Goal: Task Accomplishment & Management: Complete application form

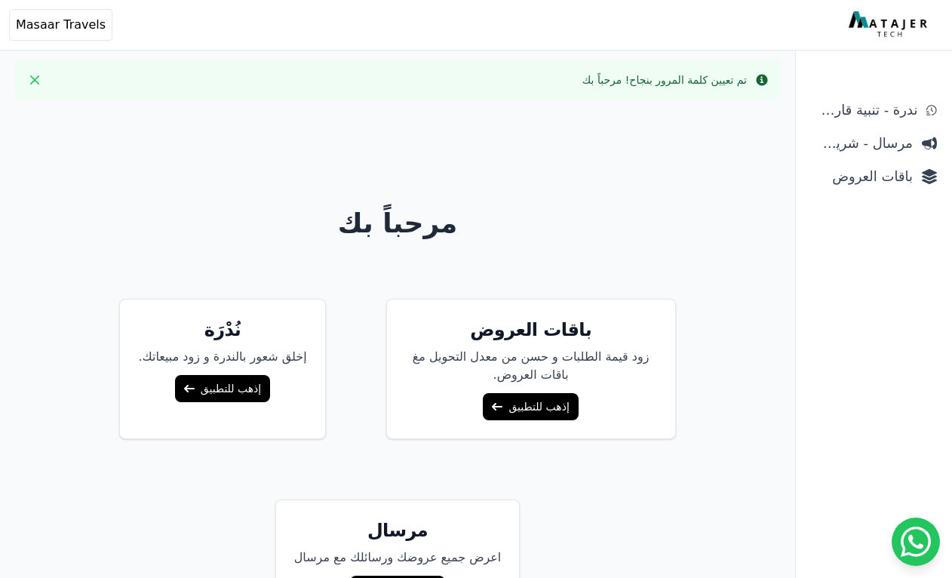
click at [524, 412] on link "إذهب للتطبيق" at bounding box center [530, 406] width 95 height 27
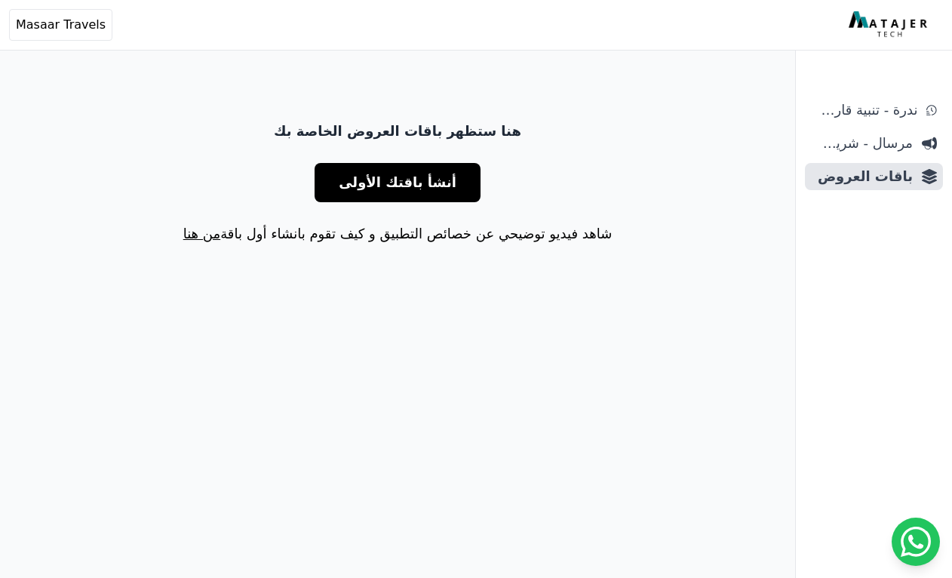
click at [426, 187] on span "أنشأ باقتك الأولى" at bounding box center [398, 182] width 118 height 21
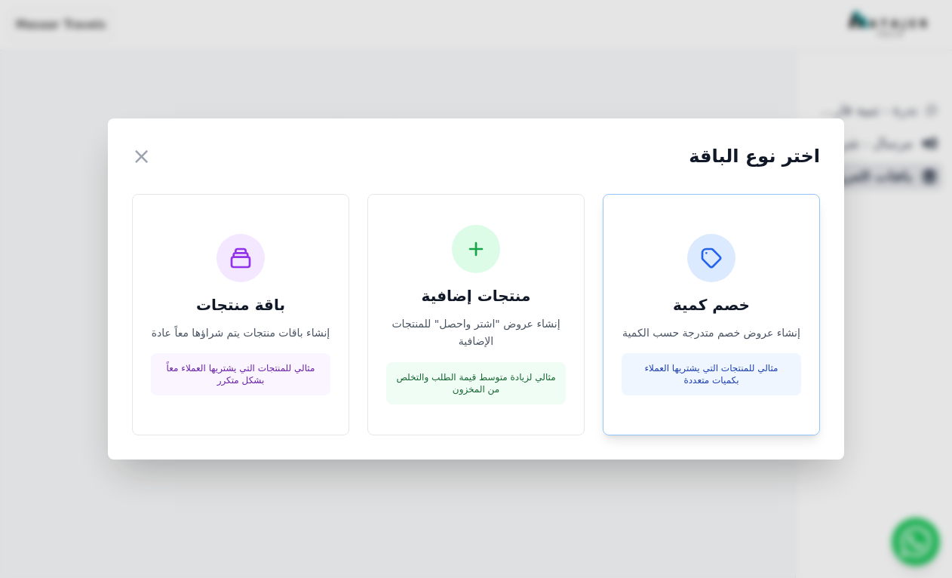
click at [729, 304] on h3 "خصم كمية" at bounding box center [712, 304] width 180 height 21
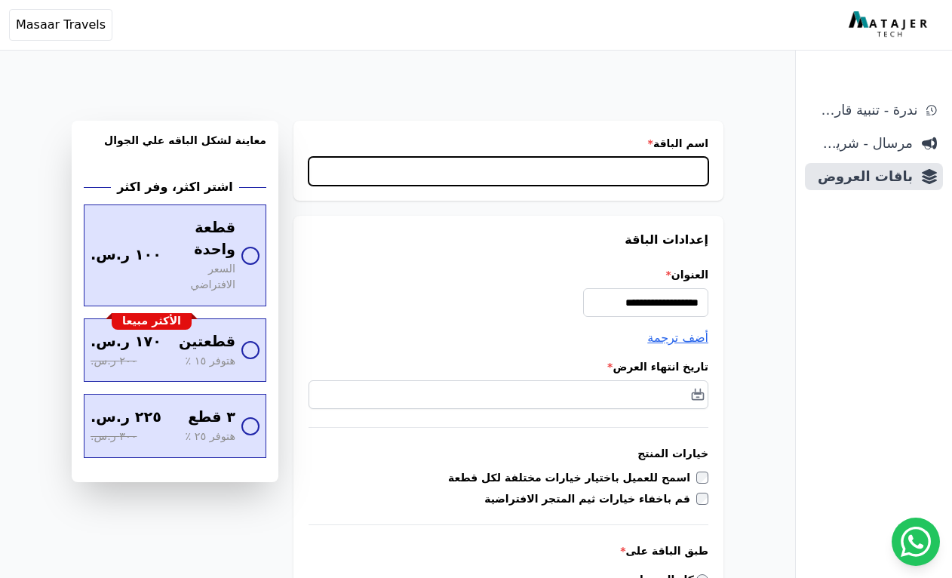
click at [558, 172] on input "اسم الباقة *" at bounding box center [509, 171] width 400 height 29
click at [613, 158] on input "اسم الباقة *" at bounding box center [509, 171] width 400 height 29
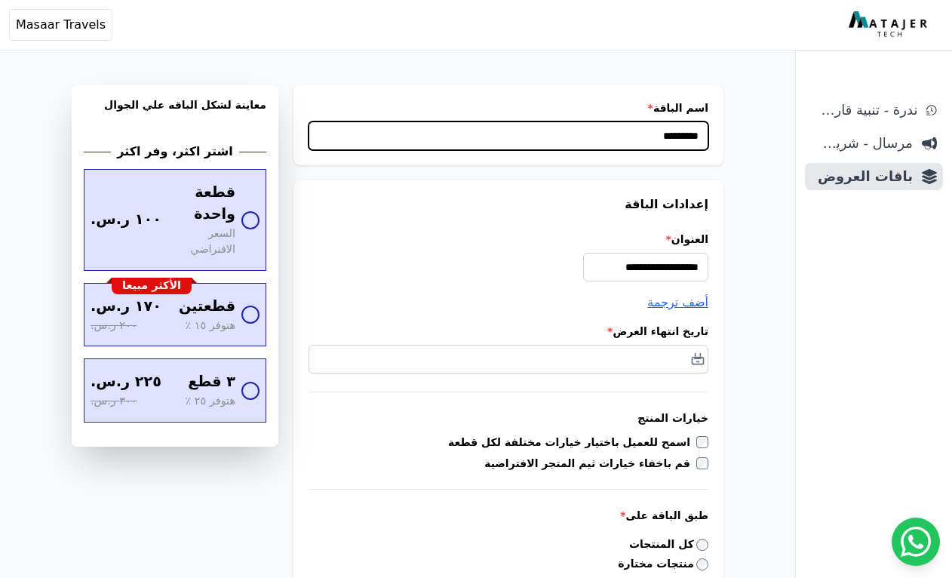
scroll to position [47, 0]
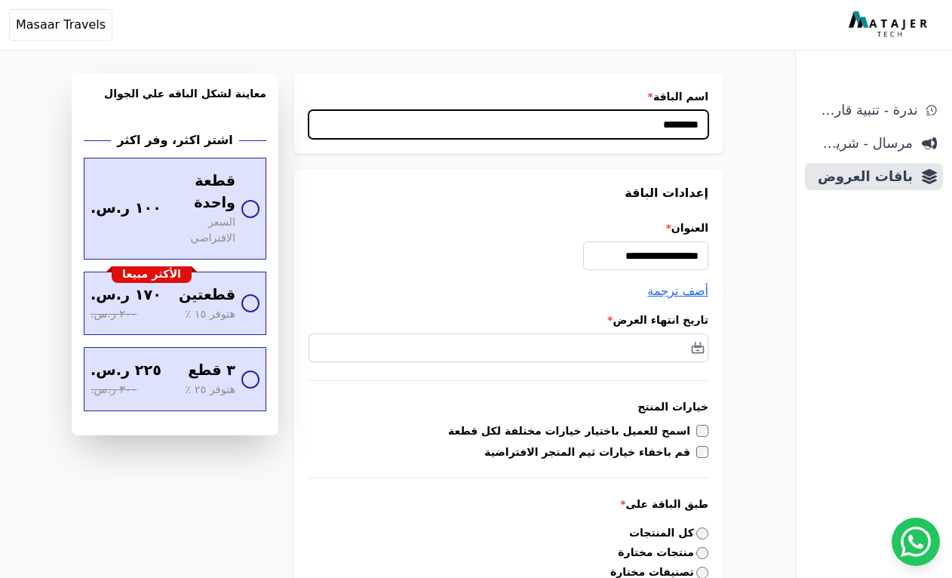
type input "*********"
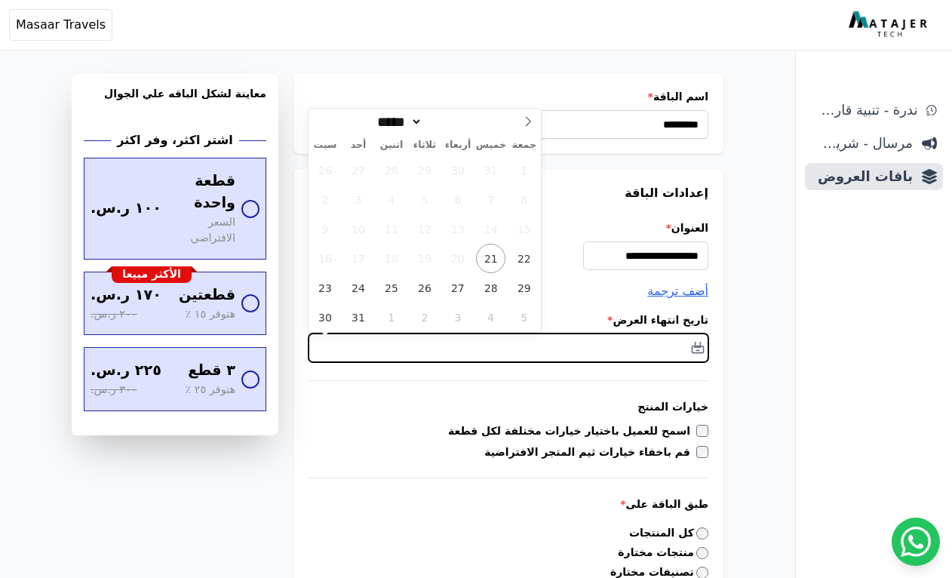
click at [703, 346] on input "text" at bounding box center [509, 347] width 400 height 29
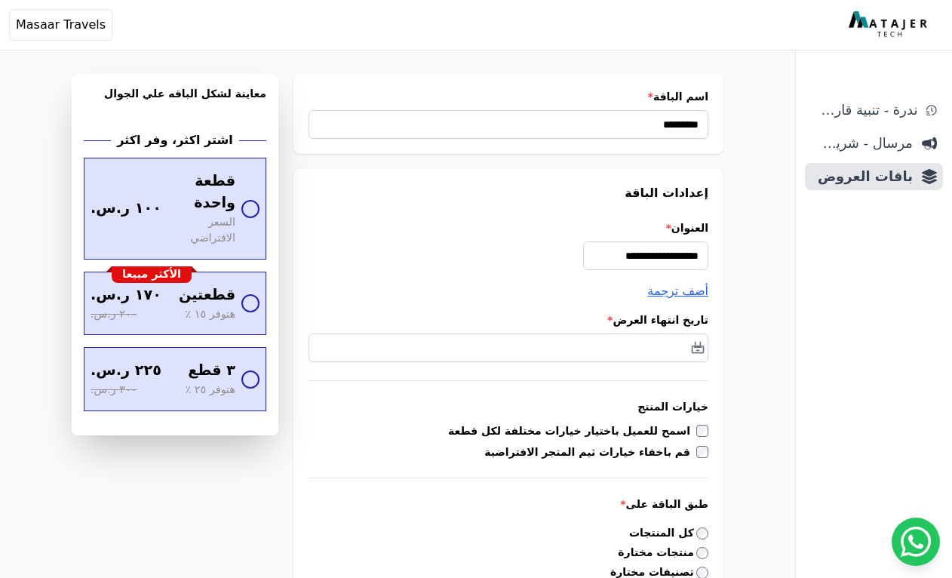
click at [636, 310] on div "**********" at bounding box center [508, 517] width 430 height 696
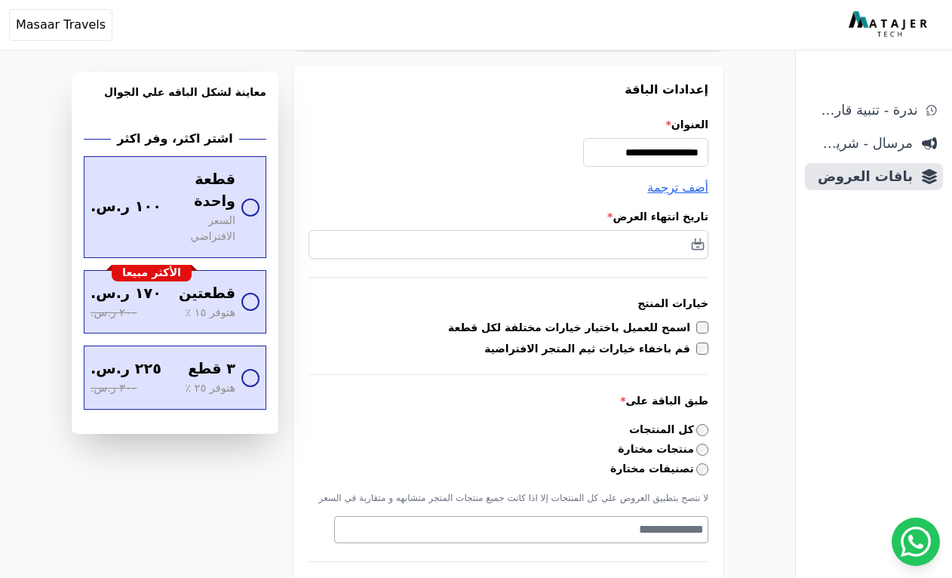
scroll to position [158, 0]
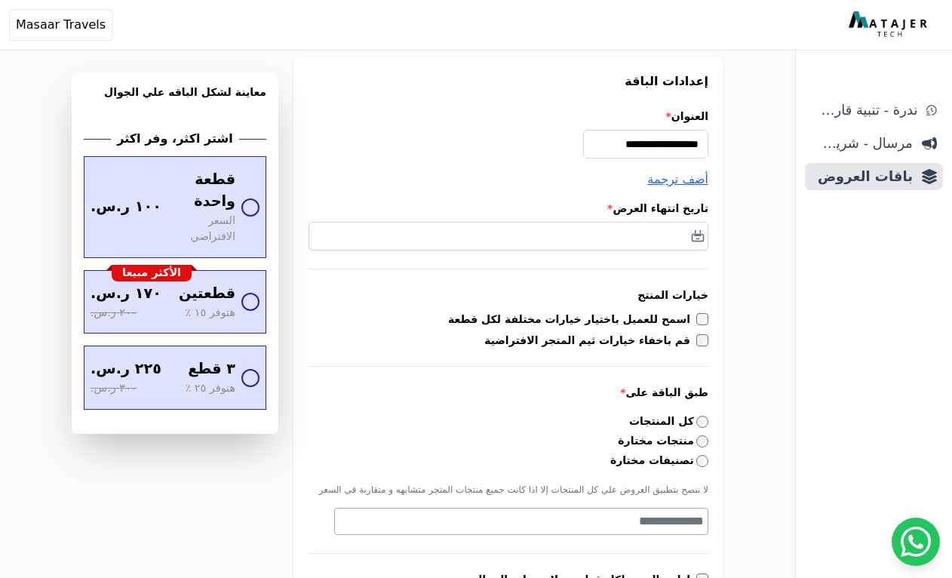
click at [613, 318] on label "اسمح للعميل باختيار خيارات مختلفة لكل قطعة" at bounding box center [572, 319] width 248 height 15
click at [0, 0] on select "**** ***** ***" at bounding box center [0, 0] width 0 height 0
click at [0, 0] on select "**** **** ** **** ** **** ** **" at bounding box center [0, 0] width 0 height 0
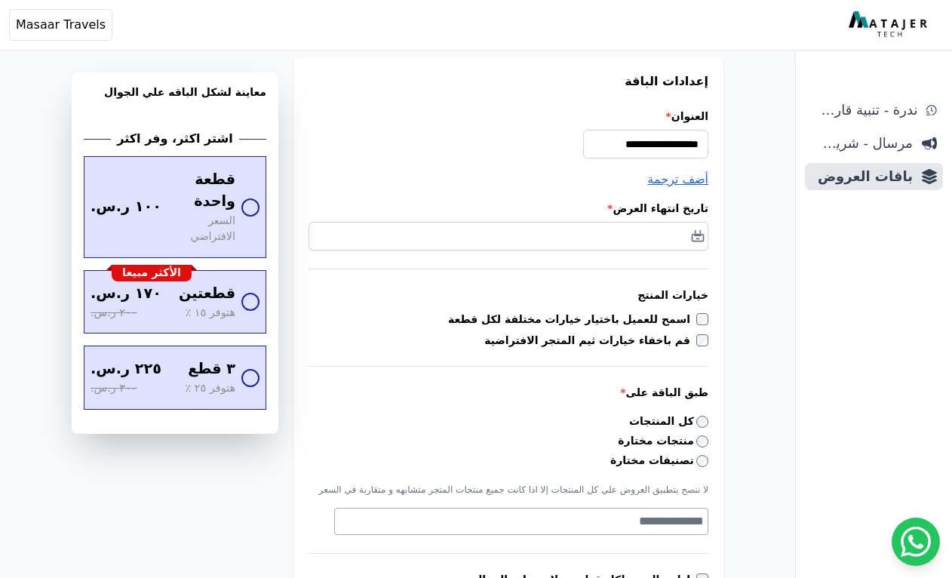
click at [635, 338] on label "قم باخفاء خيارات ثيم المتجر الافتراضية" at bounding box center [590, 340] width 212 height 15
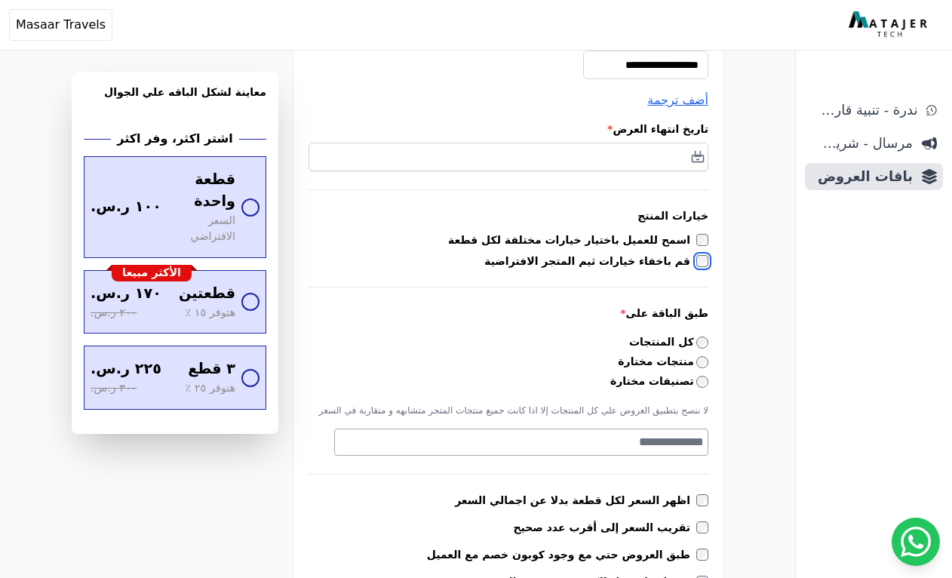
scroll to position [244, 0]
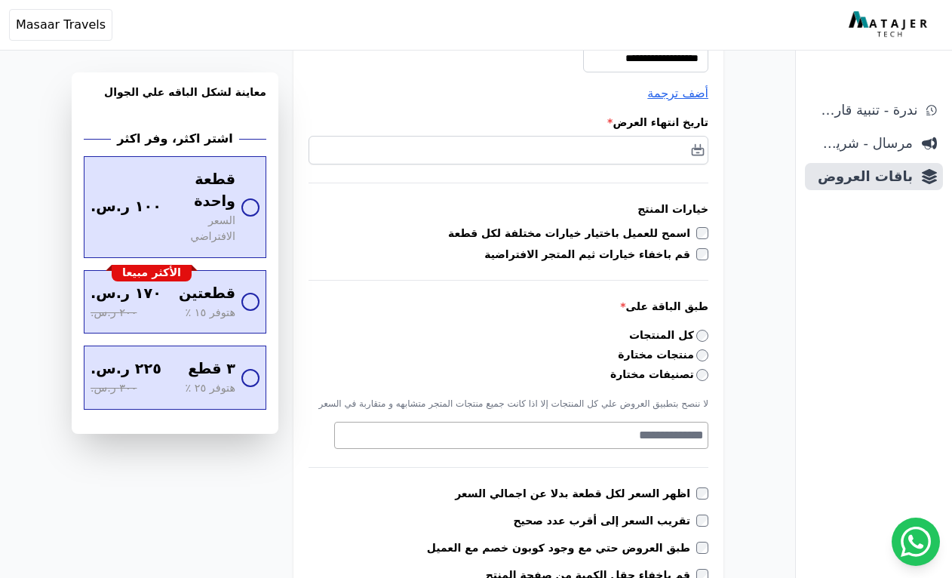
click at [680, 336] on label "كل المنتجات" at bounding box center [668, 335] width 79 height 16
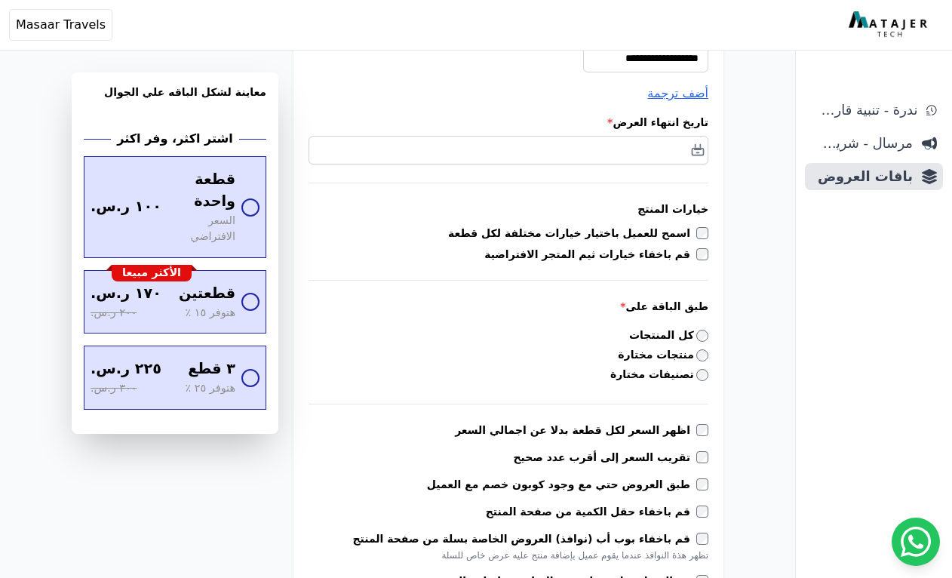
click at [680, 336] on label "كل المنتجات" at bounding box center [668, 335] width 79 height 16
click at [690, 354] on label "منتجات مختارة" at bounding box center [663, 355] width 91 height 16
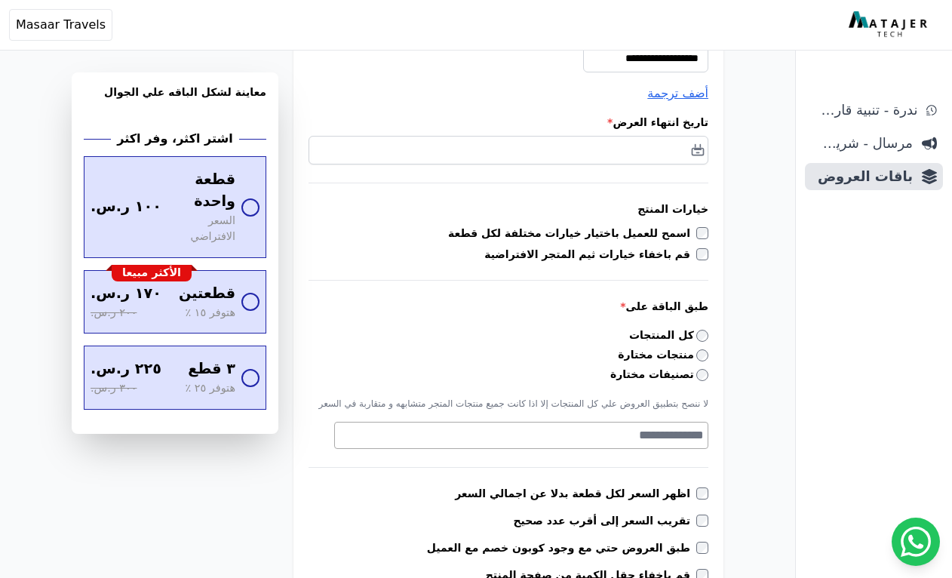
click at [688, 376] on label "تصنيفات مختارة" at bounding box center [659, 375] width 98 height 16
click at [683, 358] on label "منتجات مختارة" at bounding box center [663, 355] width 91 height 16
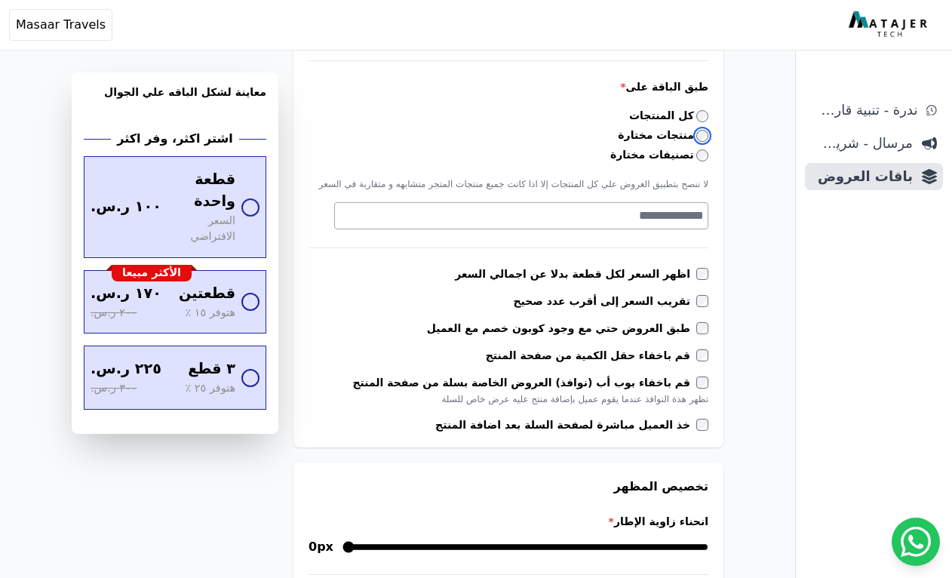
scroll to position [469, 0]
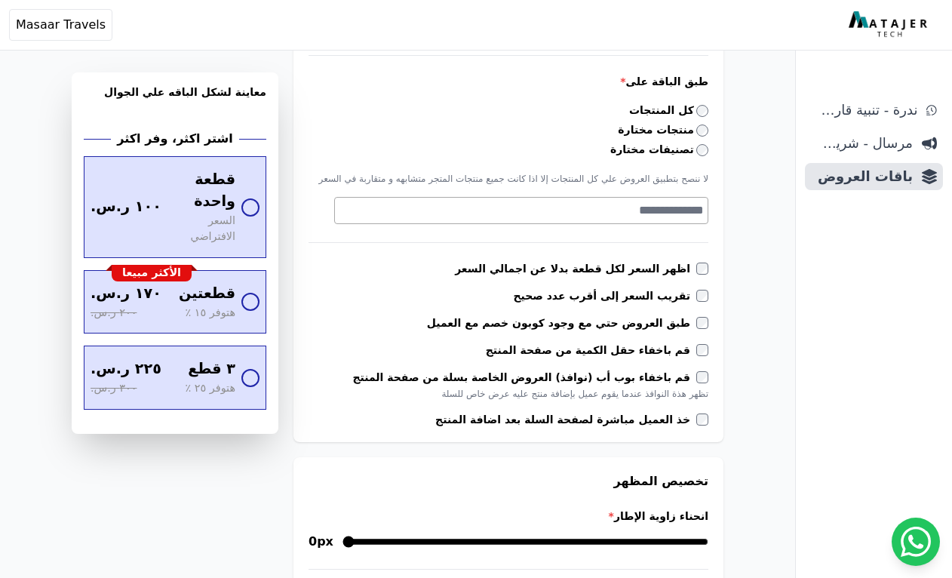
click at [670, 273] on label "اظهر السعر لكل قطعة بدلا عن اجمالي السعر" at bounding box center [575, 268] width 241 height 15
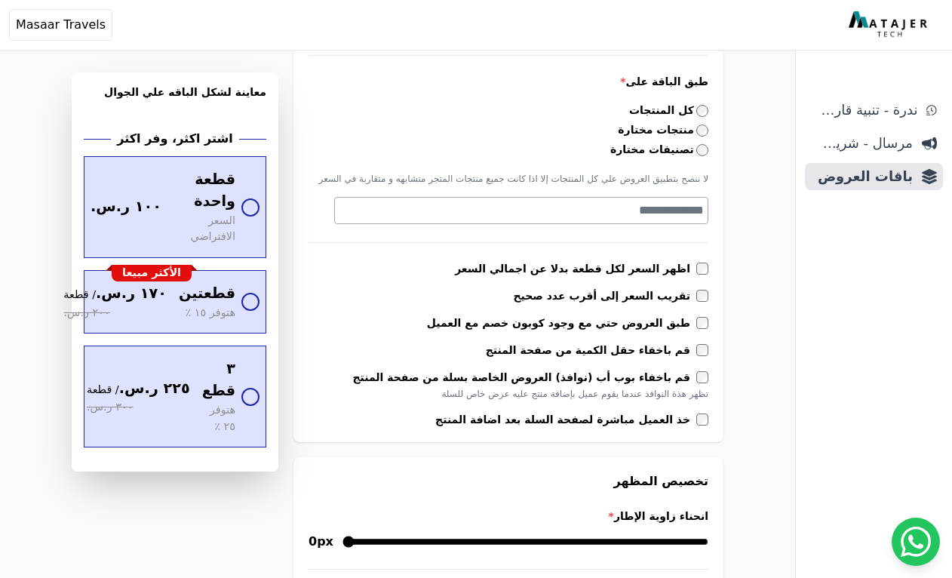
click at [670, 273] on label "اظهر السعر لكل قطعة بدلا عن اجمالي السعر" at bounding box center [575, 268] width 241 height 15
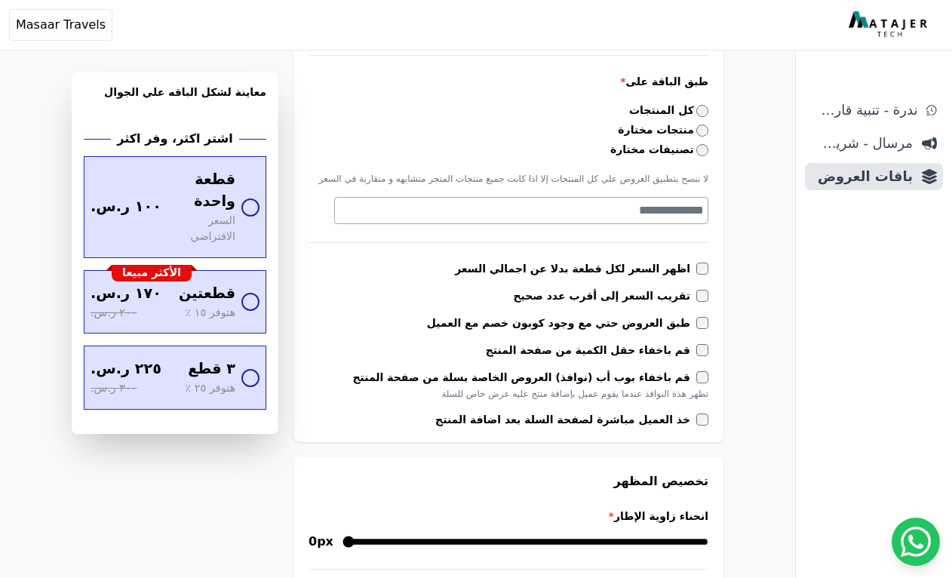
click at [656, 301] on label "تقريب السعر إلى أقرب عدد صحيح" at bounding box center [604, 295] width 183 height 15
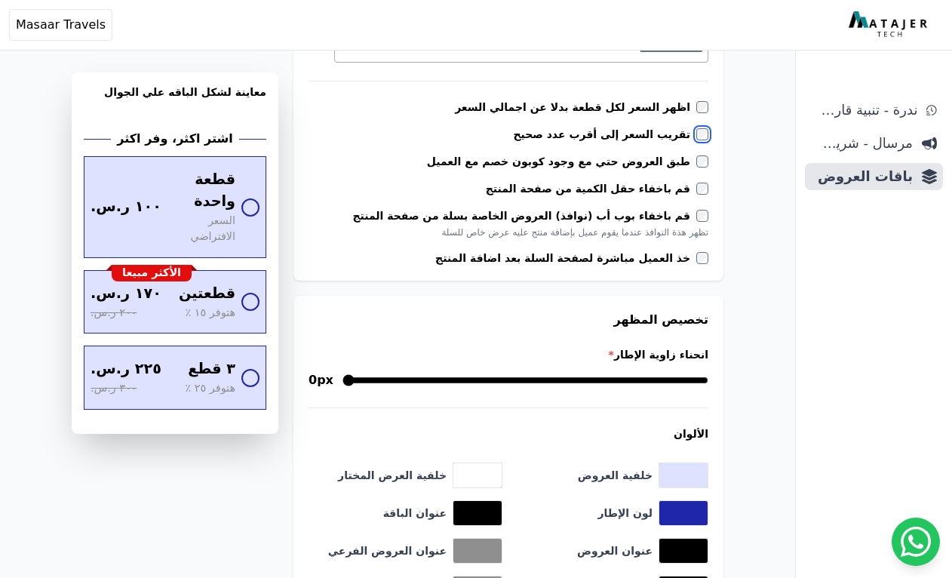
scroll to position [638, 0]
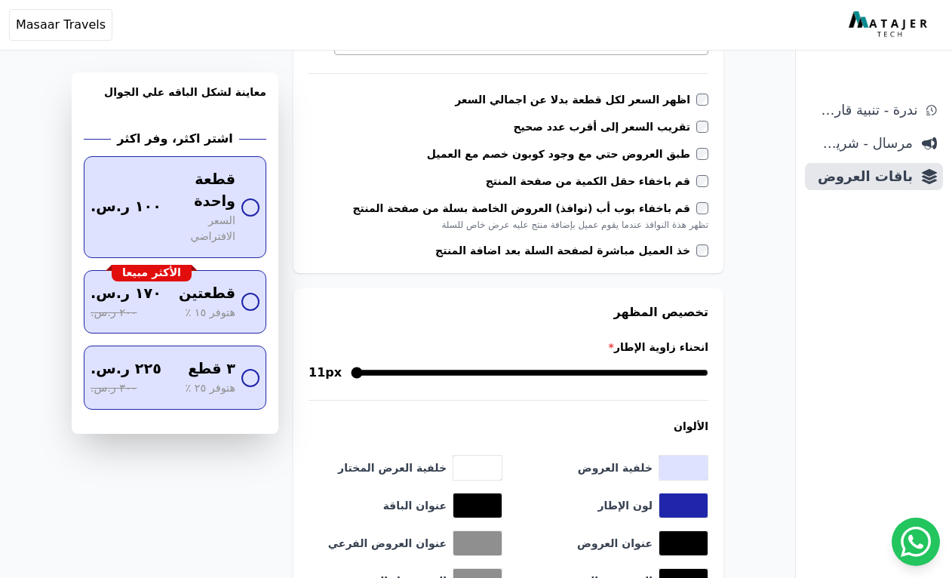
drag, startPoint x: 701, startPoint y: 373, endPoint x: 582, endPoint y: 369, distance: 119.3
click at [582, 369] on input "انحناء زاوية الإطار *" at bounding box center [530, 373] width 358 height 18
drag, startPoint x: 582, startPoint y: 371, endPoint x: 715, endPoint y: 367, distance: 133.6
click at [708, 367] on input "انحناء زاوية الإطار *" at bounding box center [526, 373] width 366 height 18
drag, startPoint x: 699, startPoint y: 370, endPoint x: 592, endPoint y: 367, distance: 107.2
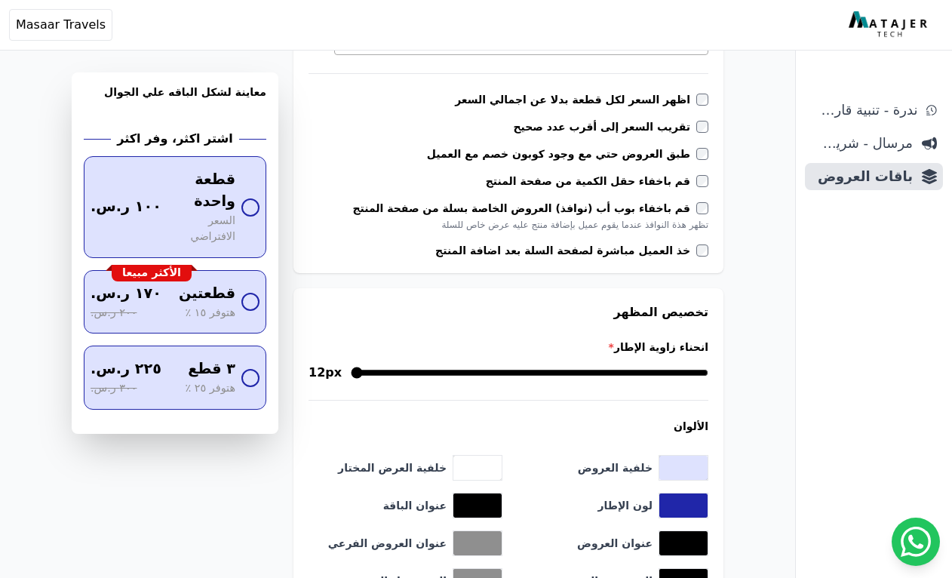
click at [592, 367] on input "انحناء زاوية الإطار *" at bounding box center [530, 373] width 358 height 18
drag, startPoint x: 598, startPoint y: 370, endPoint x: 727, endPoint y: 369, distance: 129.0
click at [708, 369] on input "انحناء زاوية الإطار *" at bounding box center [526, 373] width 366 height 18
type input "*"
drag, startPoint x: 697, startPoint y: 371, endPoint x: 736, endPoint y: 355, distance: 41.9
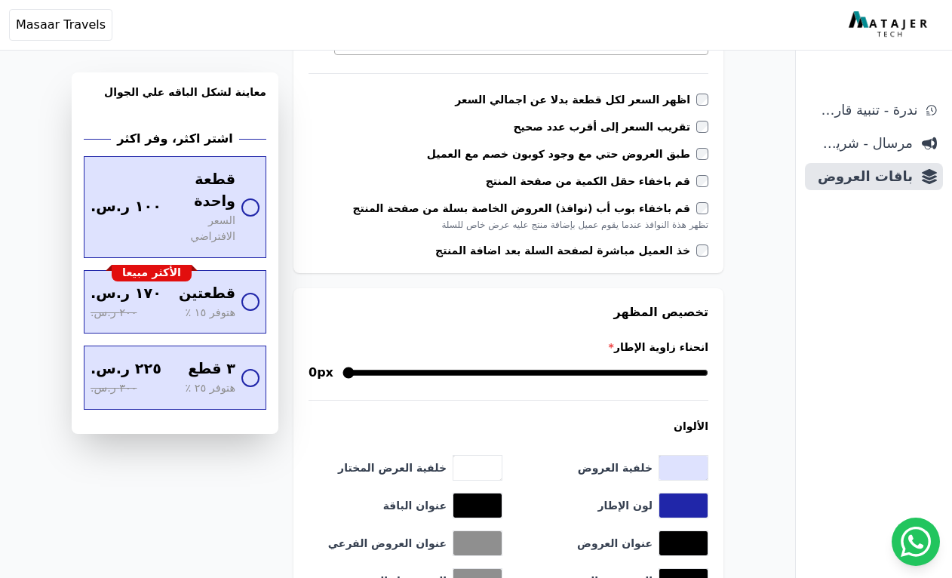
click at [708, 364] on input "انحناء زاوية الإطار *" at bounding box center [526, 373] width 366 height 18
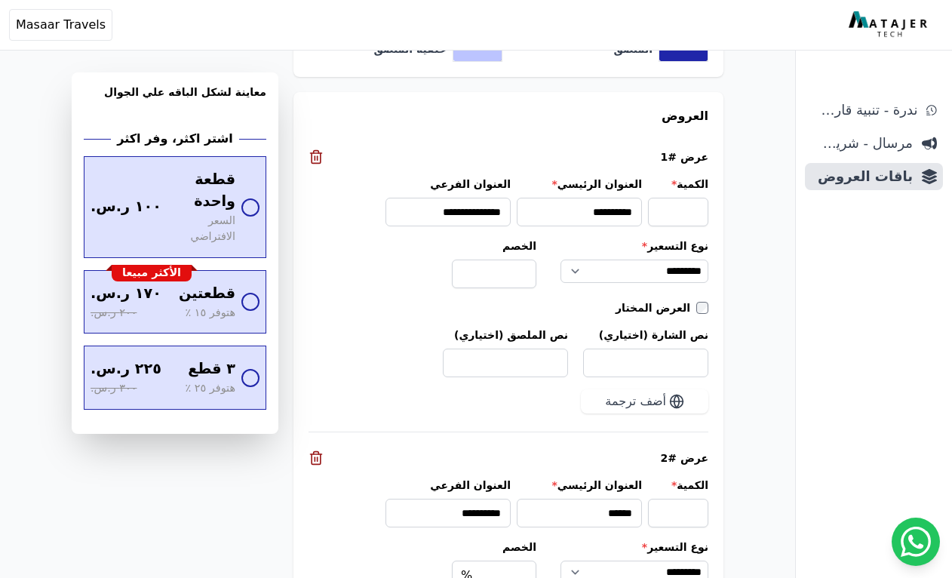
scroll to position [1249, 0]
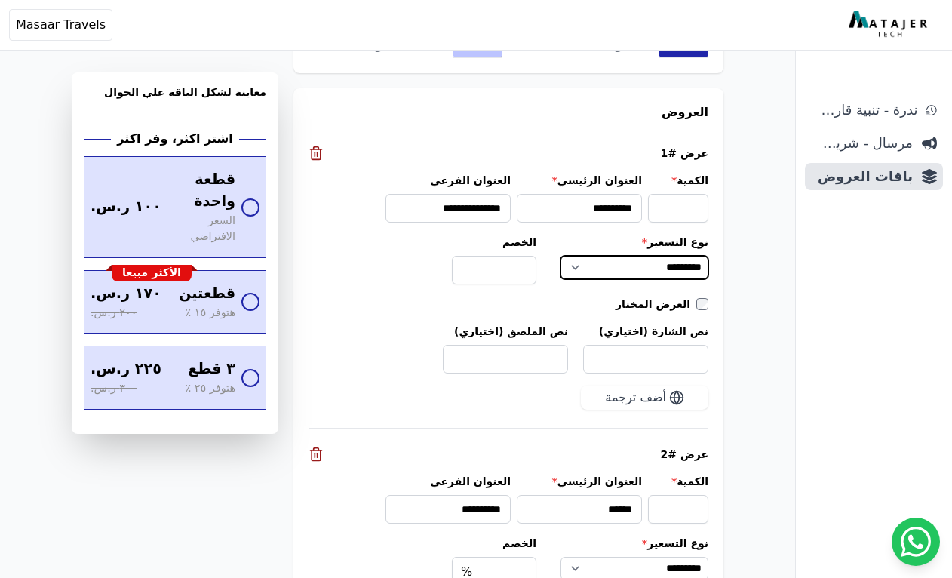
click at [604, 263] on select "**********" at bounding box center [635, 268] width 148 height 24
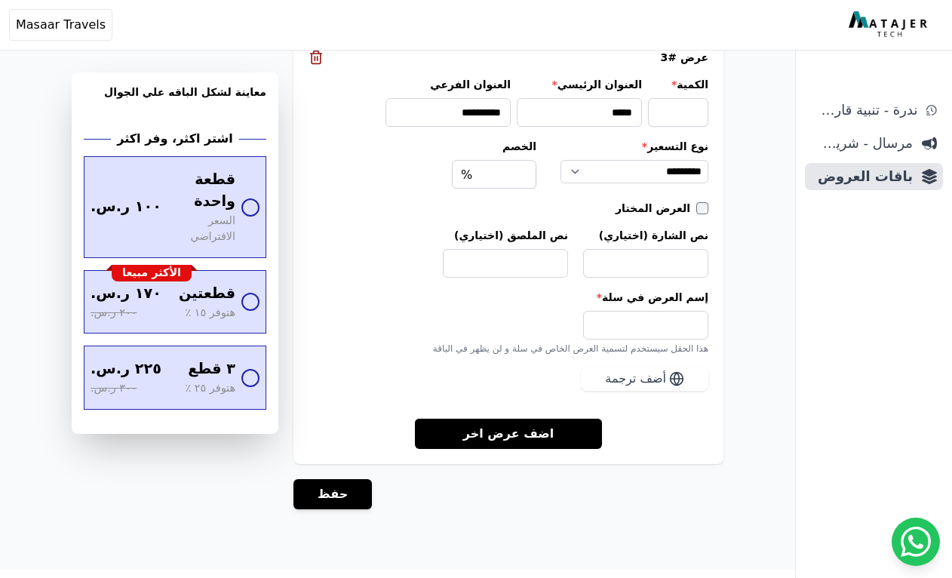
scroll to position [1963, 0]
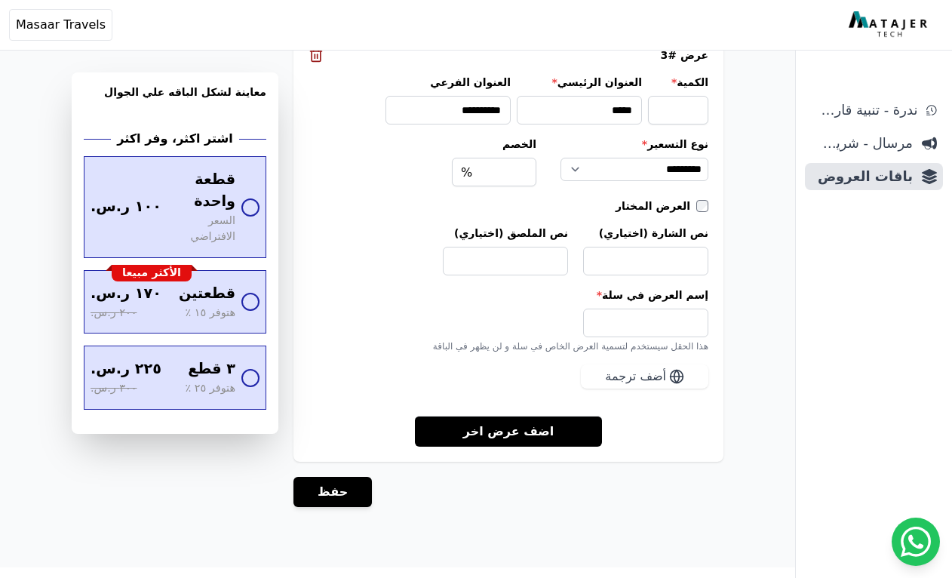
click at [530, 432] on link "اضف عرض اخر" at bounding box center [509, 431] width 188 height 31
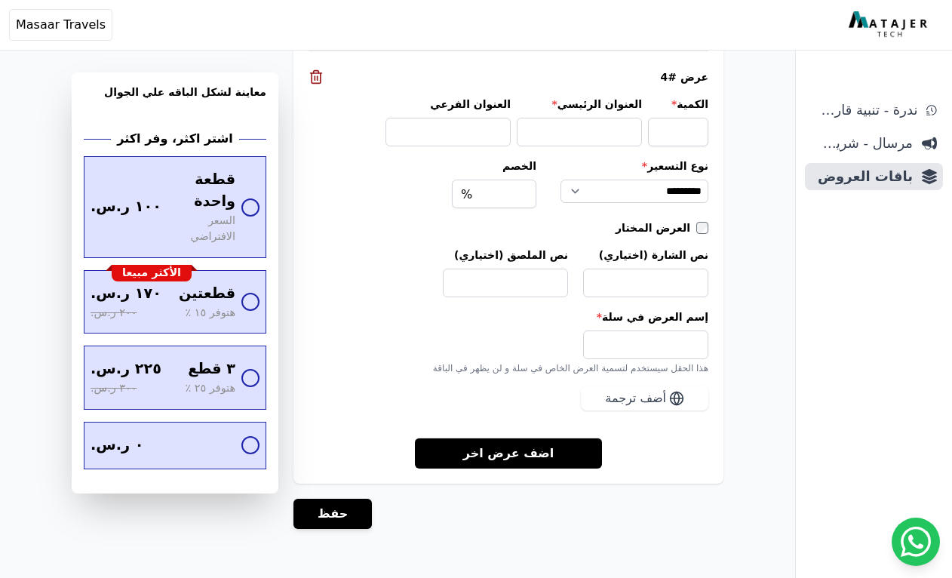
scroll to position [2332, 0]
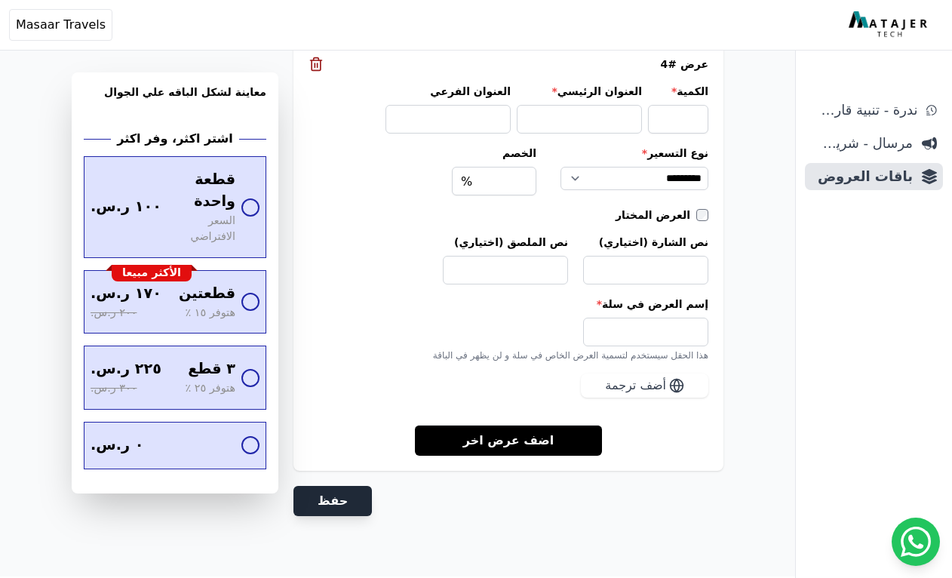
click at [346, 508] on button "حفظ" at bounding box center [332, 501] width 78 height 30
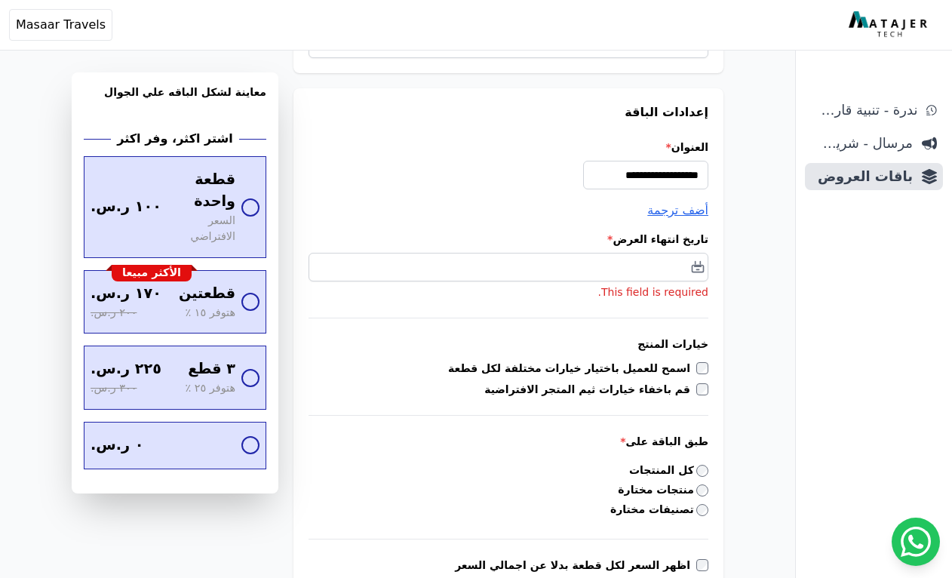
scroll to position [539, 0]
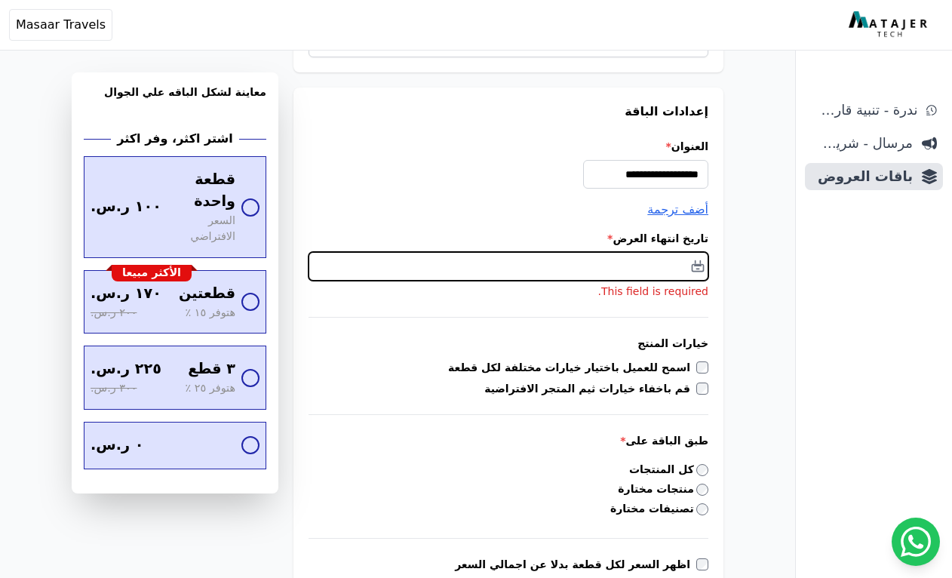
click at [688, 269] on input "text" at bounding box center [509, 266] width 400 height 29
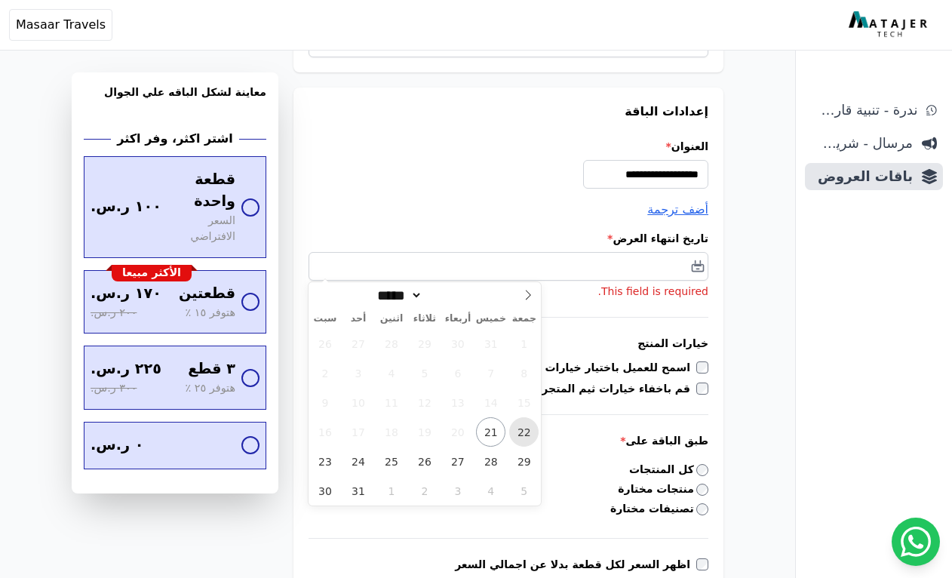
click at [521, 432] on span "22" at bounding box center [523, 431] width 29 height 29
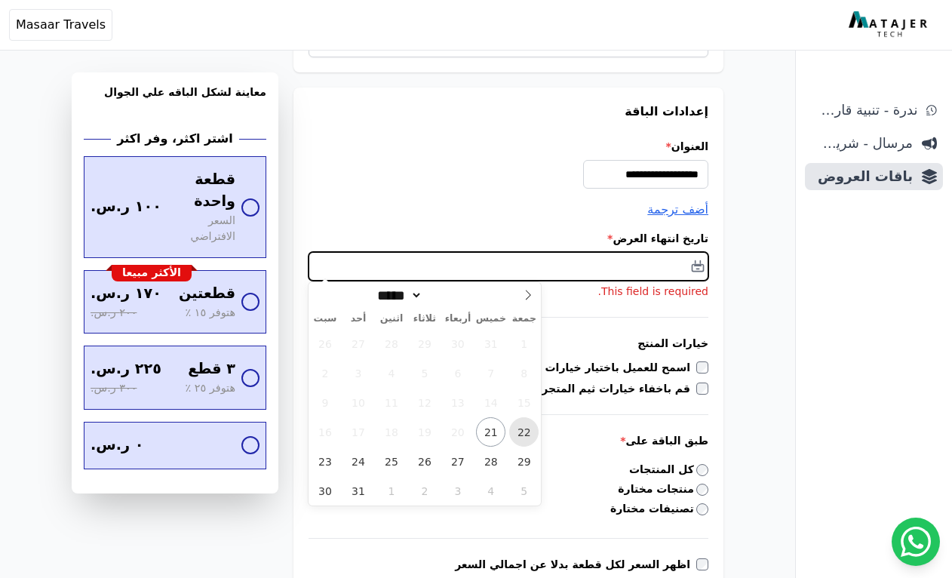
type input "**********"
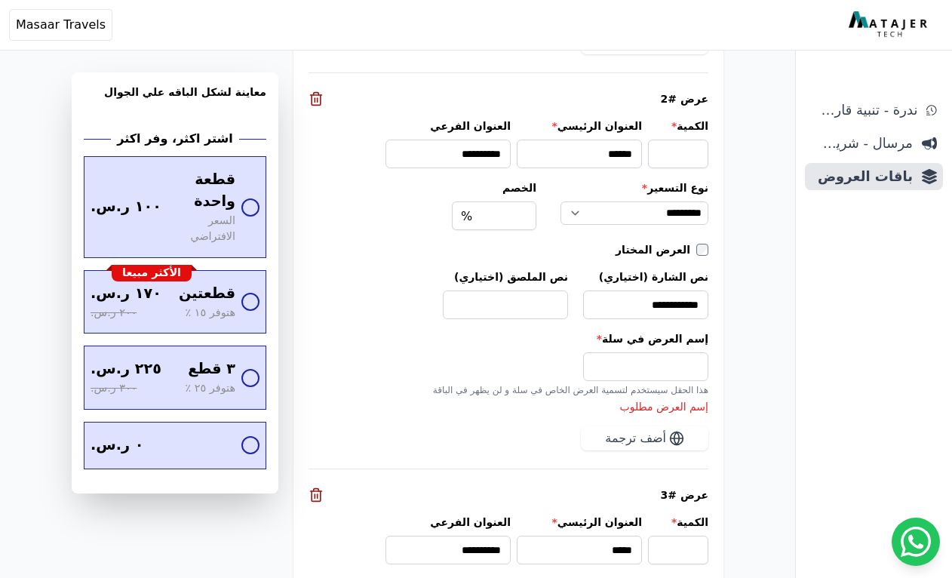
scroll to position [1974, 0]
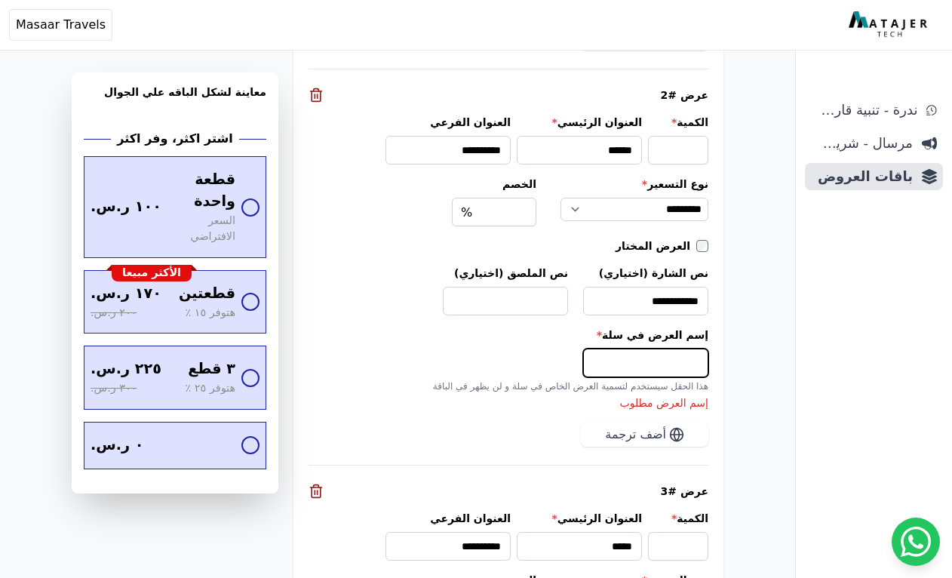
click at [647, 364] on input "إسم العرض في سلة *" at bounding box center [645, 363] width 125 height 29
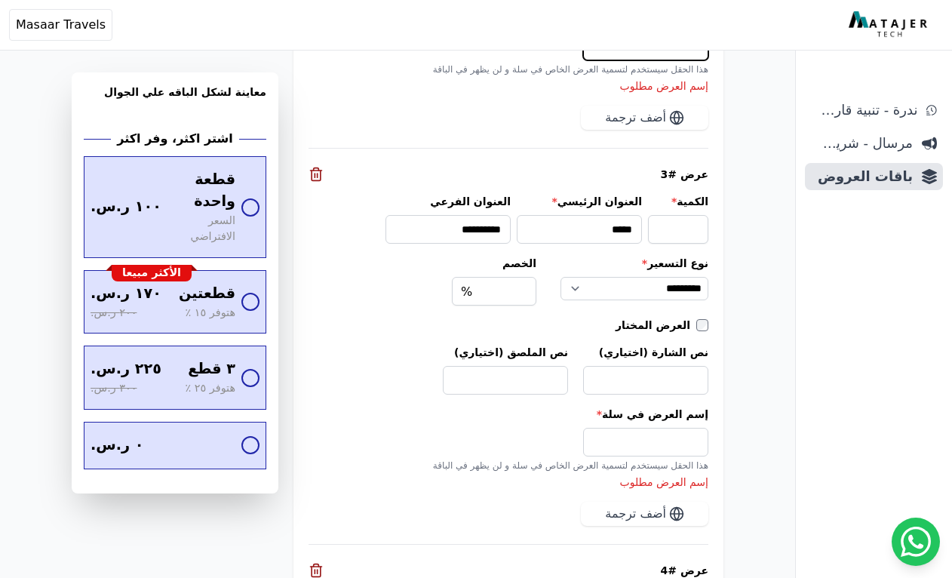
scroll to position [2298, 0]
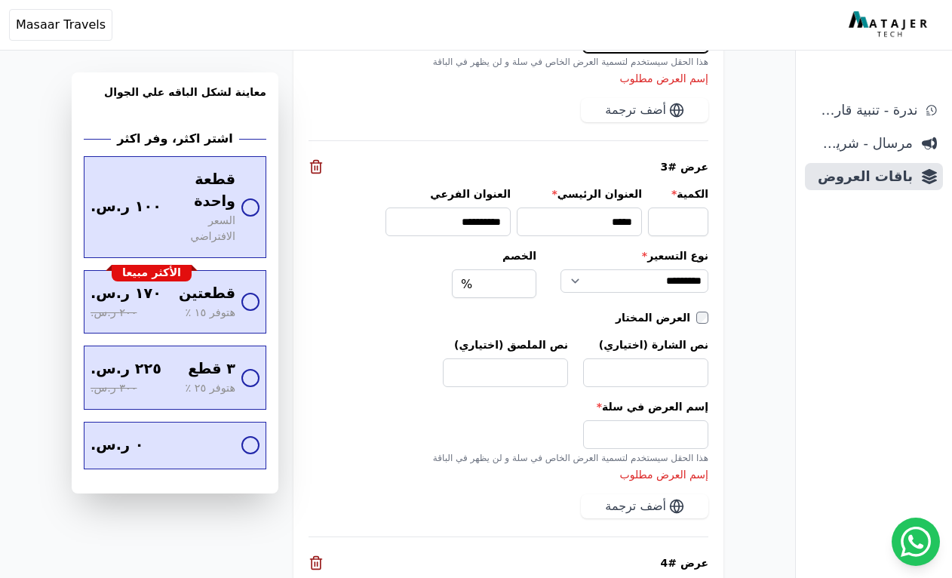
type input "********"
click at [637, 443] on input "إسم العرض في سلة *" at bounding box center [645, 434] width 125 height 29
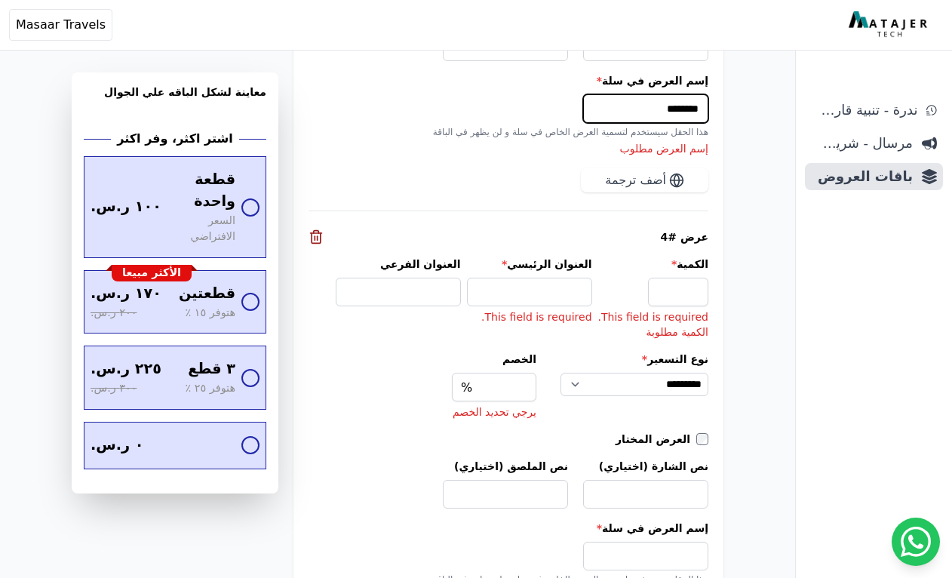
scroll to position [2625, 0]
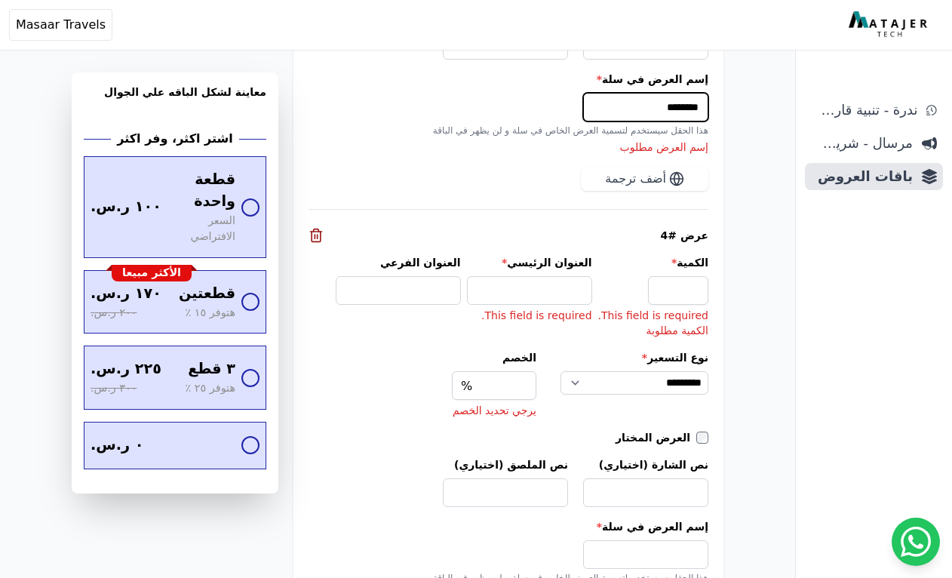
type input "********"
click at [518, 386] on input "الخصم" at bounding box center [494, 385] width 84 height 29
click at [316, 232] on polyline at bounding box center [316, 232] width 11 height 0
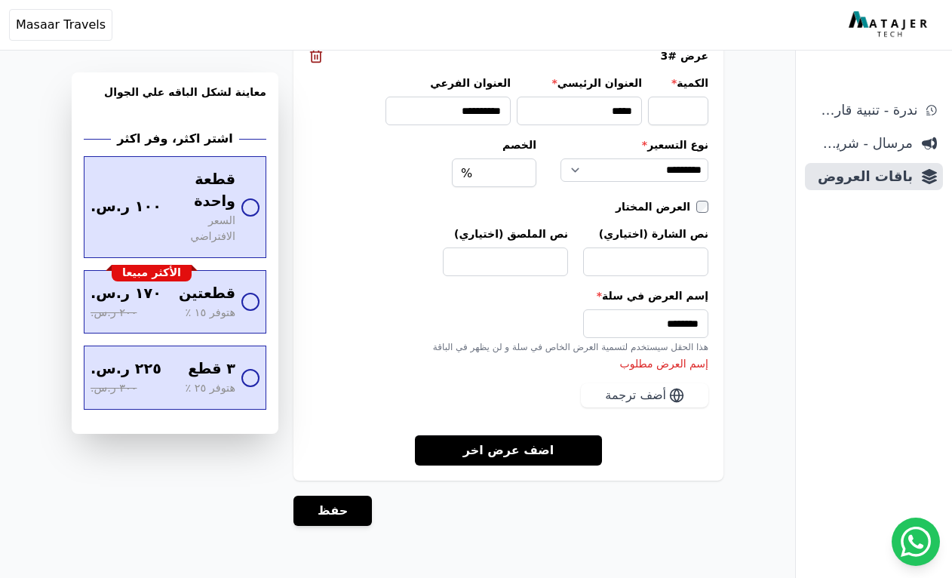
scroll to position [2448, 0]
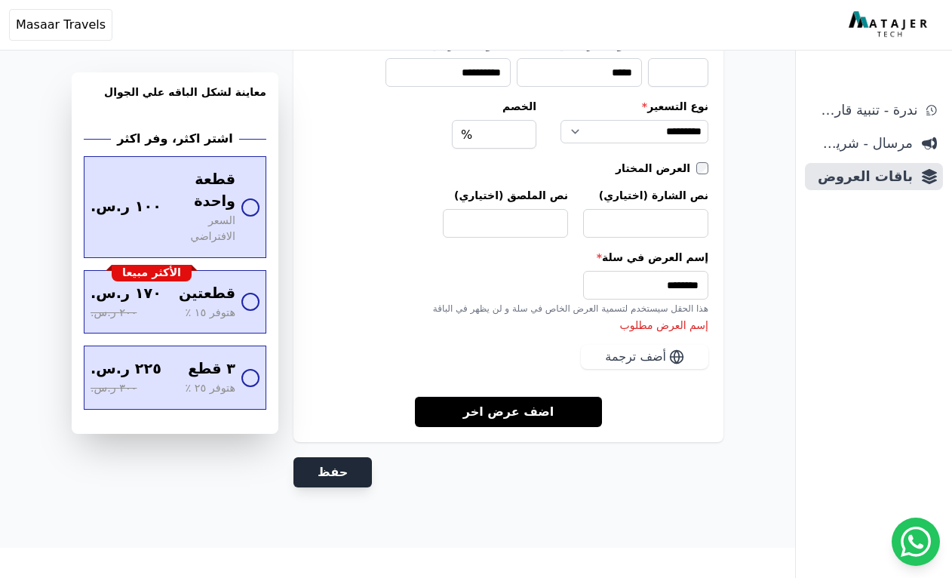
click at [343, 470] on button "حفظ" at bounding box center [332, 472] width 78 height 30
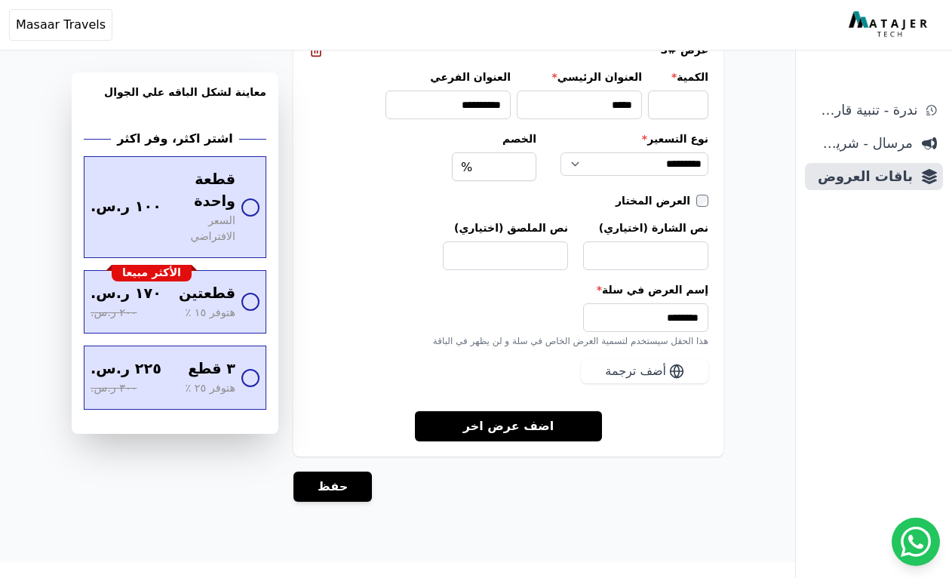
scroll to position [2086, 0]
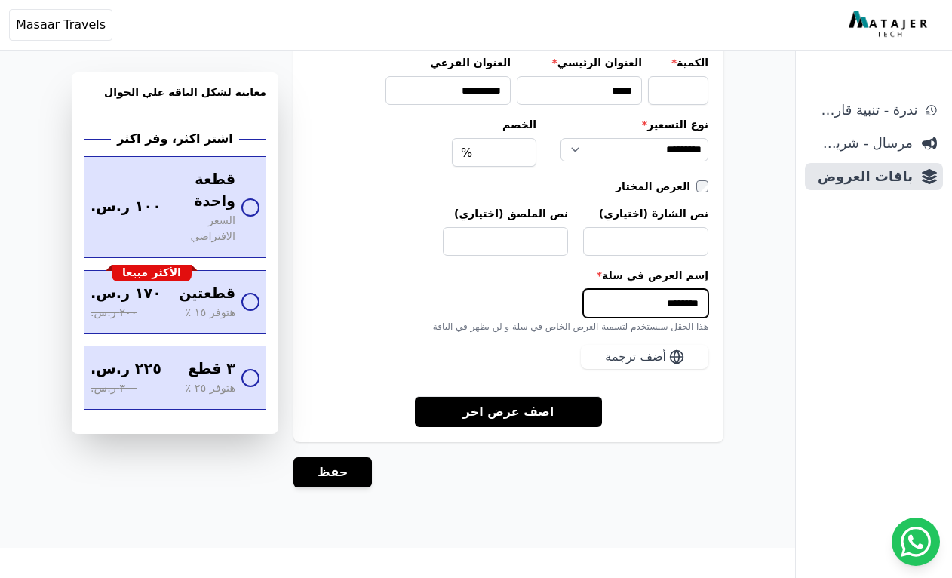
click at [699, 306] on input "********" at bounding box center [645, 303] width 125 height 29
type input "*********"
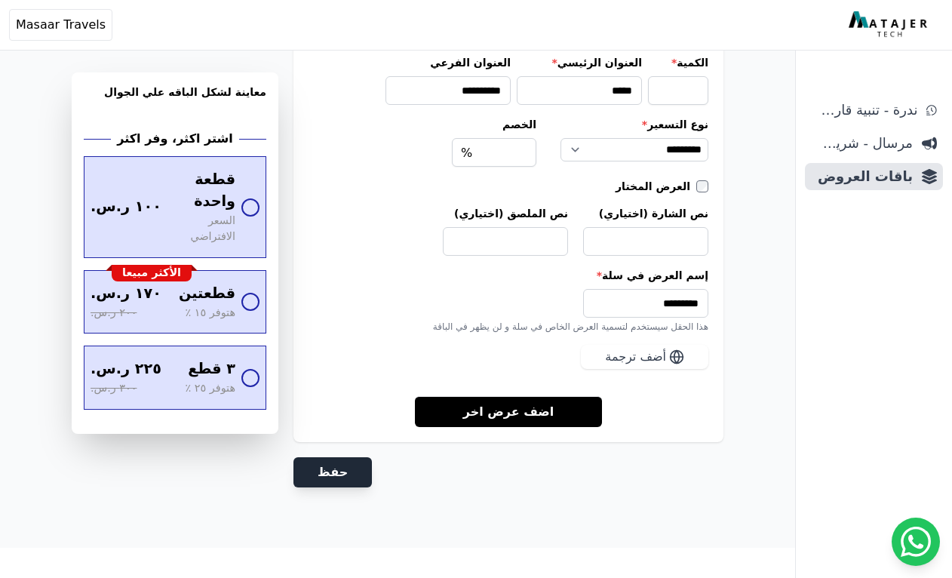
click at [358, 474] on button "حفظ" at bounding box center [332, 472] width 78 height 30
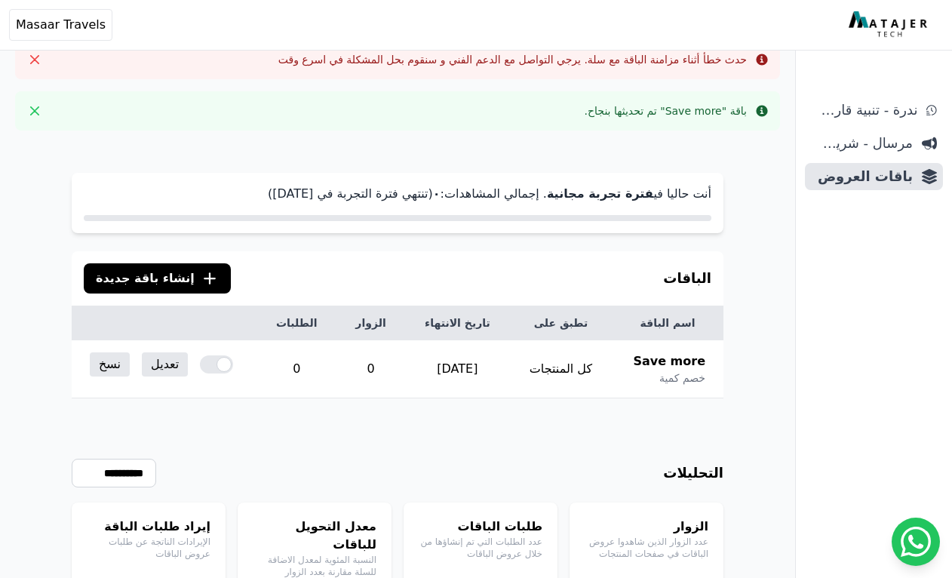
scroll to position [25, 0]
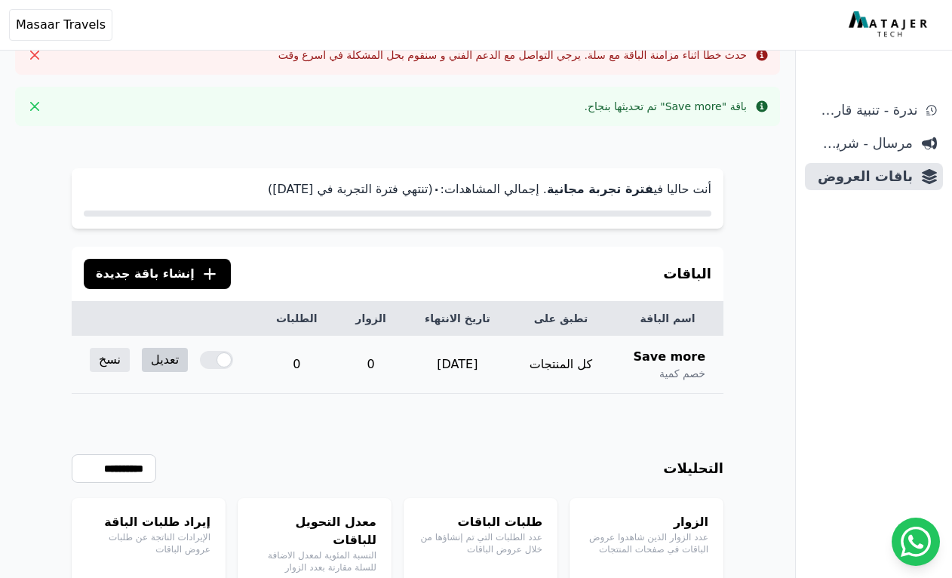
click at [166, 367] on link "تعديل" at bounding box center [165, 360] width 46 height 24
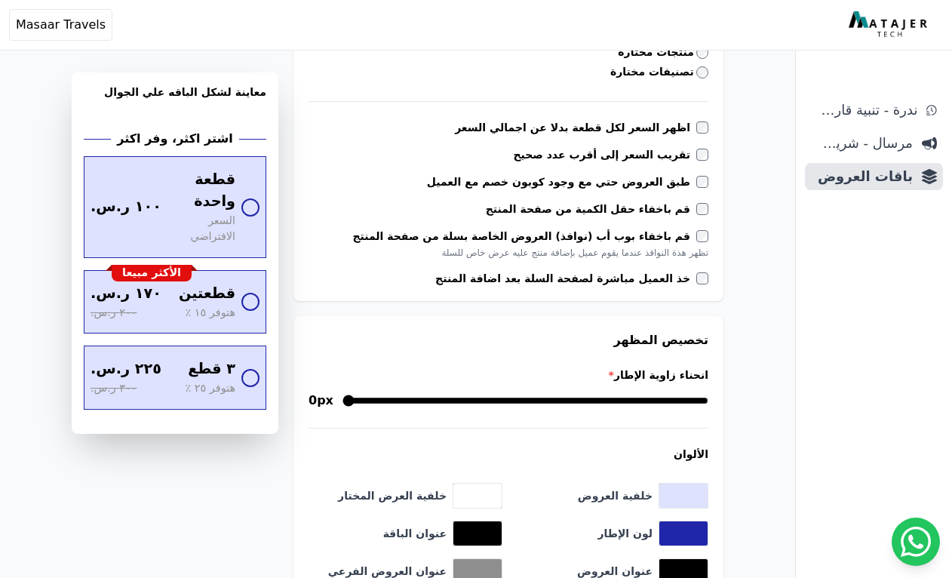
scroll to position [434, 0]
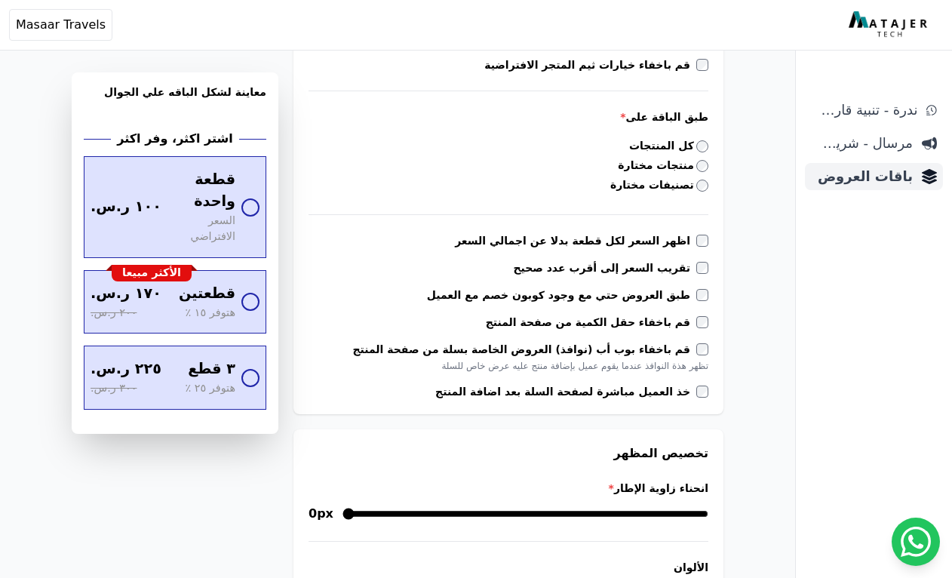
click at [883, 173] on span "باقات العروض" at bounding box center [862, 176] width 102 height 21
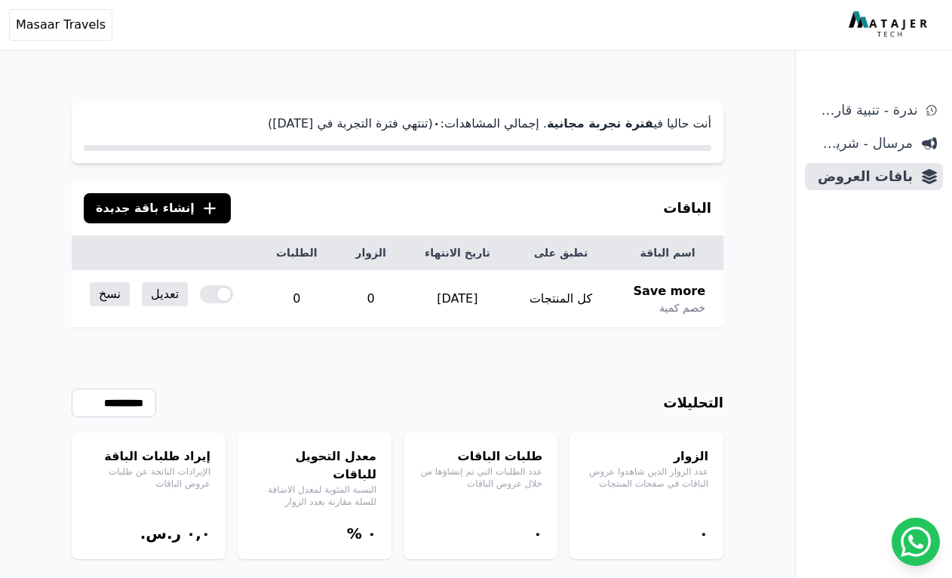
click at [184, 207] on button ".cls-1{fill:none;stroke:#fff;stroke-linecap:round;stroke-linejoin:round;stroke-…" at bounding box center [157, 208] width 147 height 30
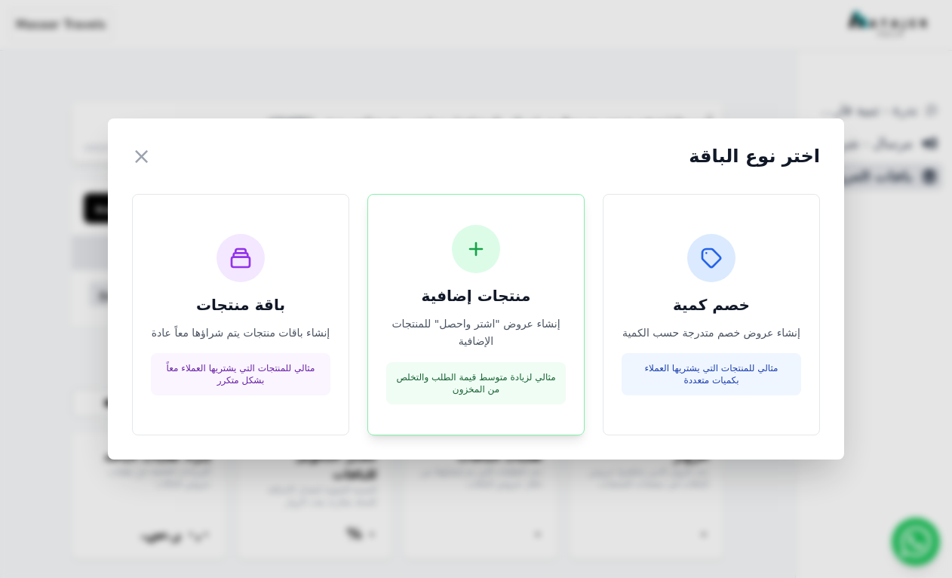
click at [469, 327] on p "إنشاء عروض "اشتر واحصل" للمنتجات الإضافية" at bounding box center [476, 332] width 180 height 35
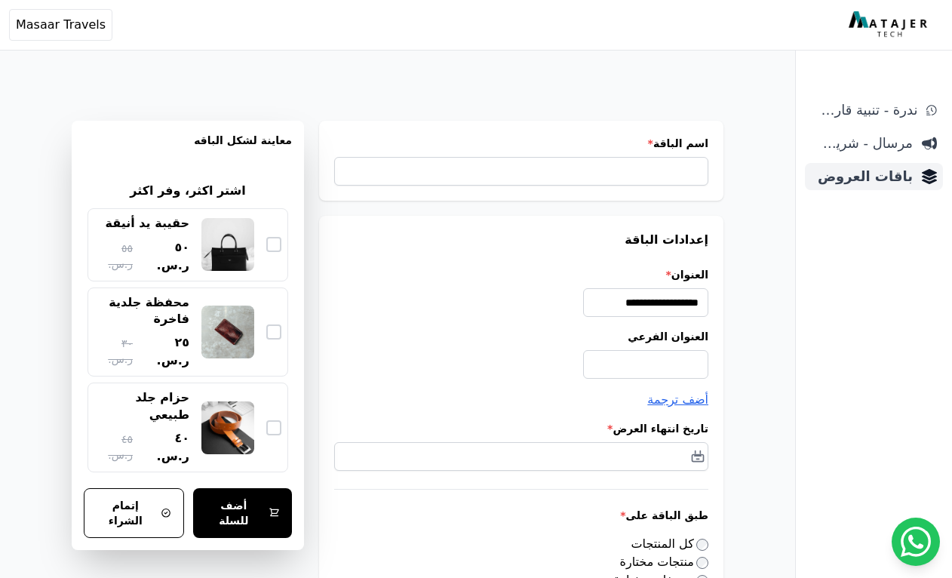
click at [890, 177] on span "باقات العروض" at bounding box center [862, 176] width 102 height 21
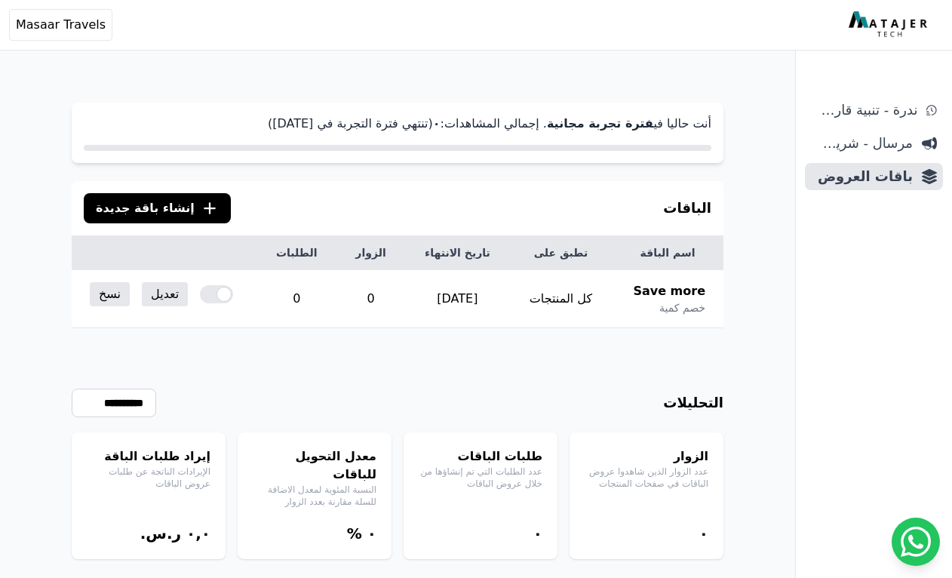
click at [152, 194] on button ".cls-1{fill:none;stroke:#fff;stroke-linecap:round;stroke-linejoin:round;stroke-…" at bounding box center [157, 208] width 147 height 30
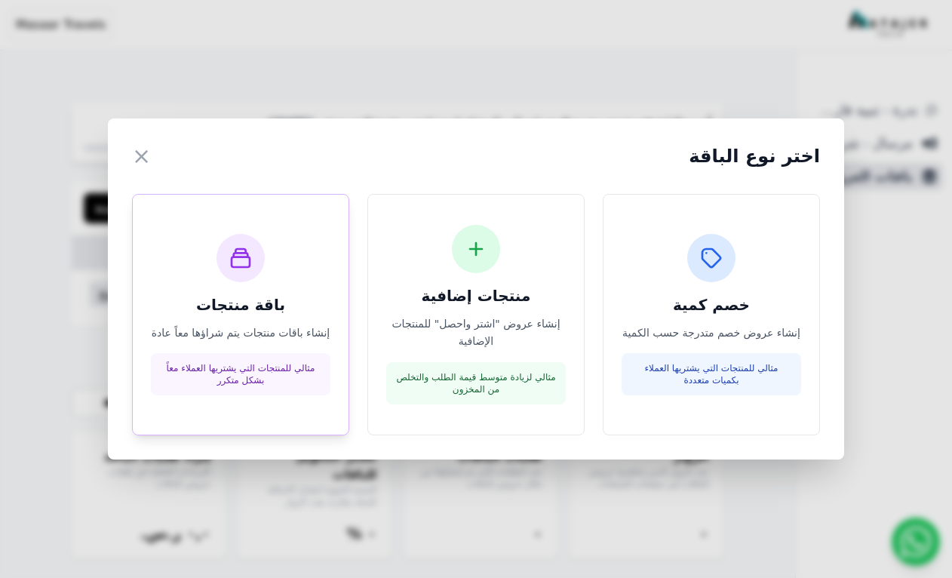
click at [265, 296] on h3 "باقة منتجات" at bounding box center [241, 304] width 180 height 21
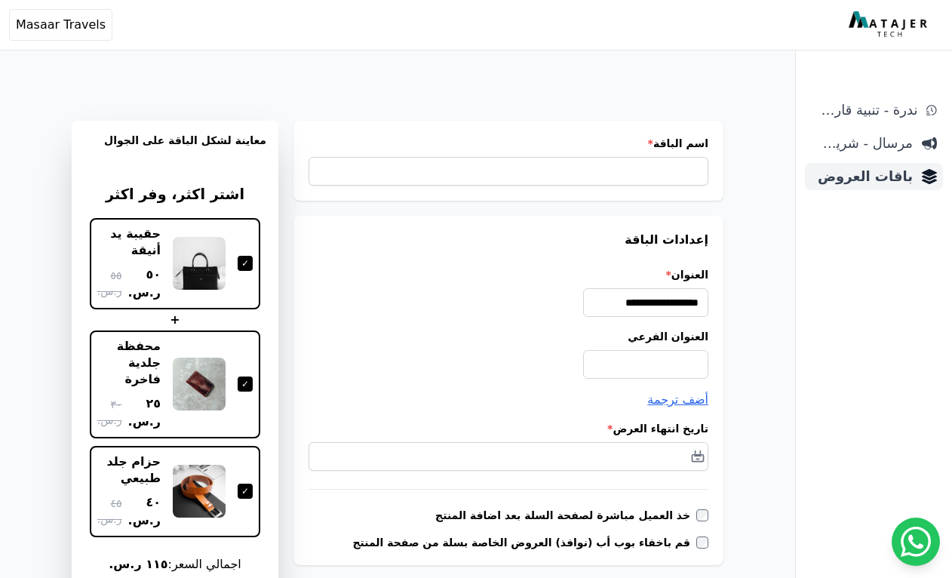
click at [888, 176] on span "باقات العروض" at bounding box center [862, 176] width 102 height 21
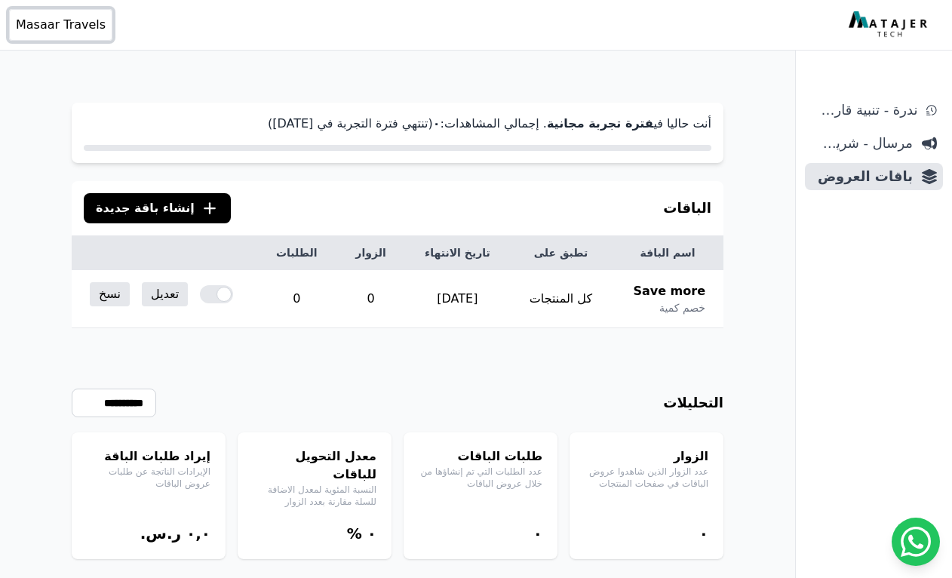
click at [70, 20] on span "Masaar Travels" at bounding box center [61, 25] width 90 height 18
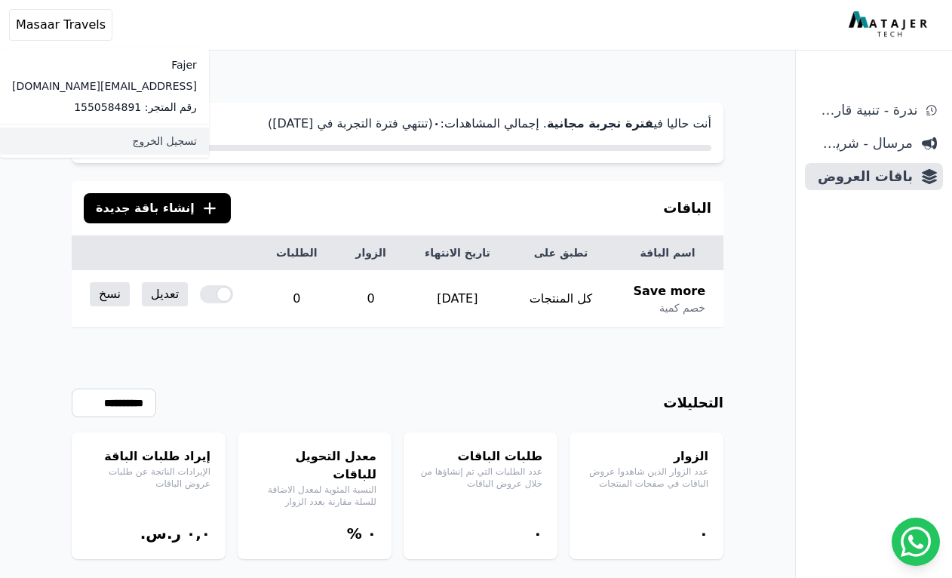
click at [109, 151] on link "تسجيل الخروج" at bounding box center [104, 141] width 209 height 27
